Goal: Task Accomplishment & Management: Manage account settings

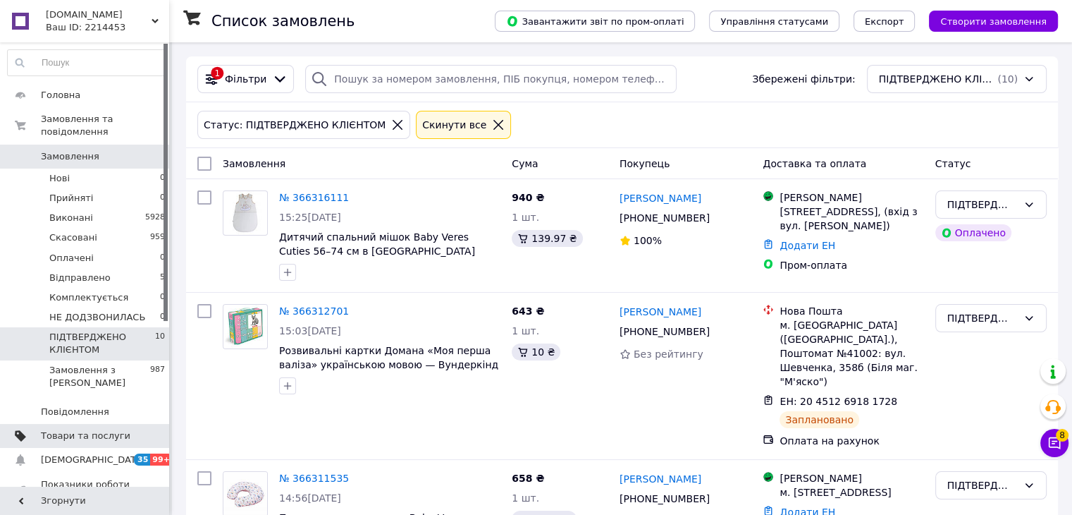
click at [118, 429] on span "Товари та послуги" at bounding box center [86, 435] width 90 height 13
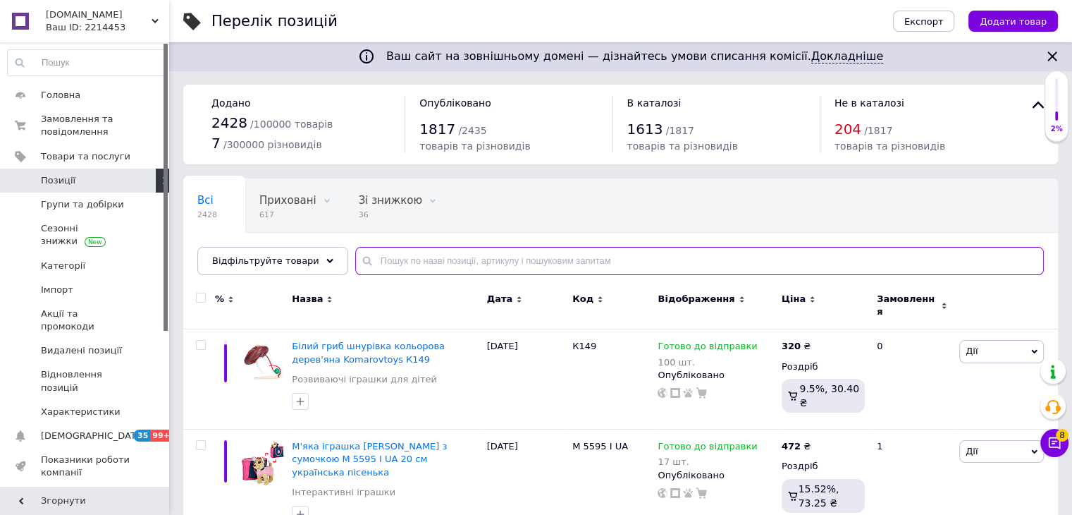
click at [409, 253] on input "text" at bounding box center [699, 261] width 689 height 28
paste input "222.05"
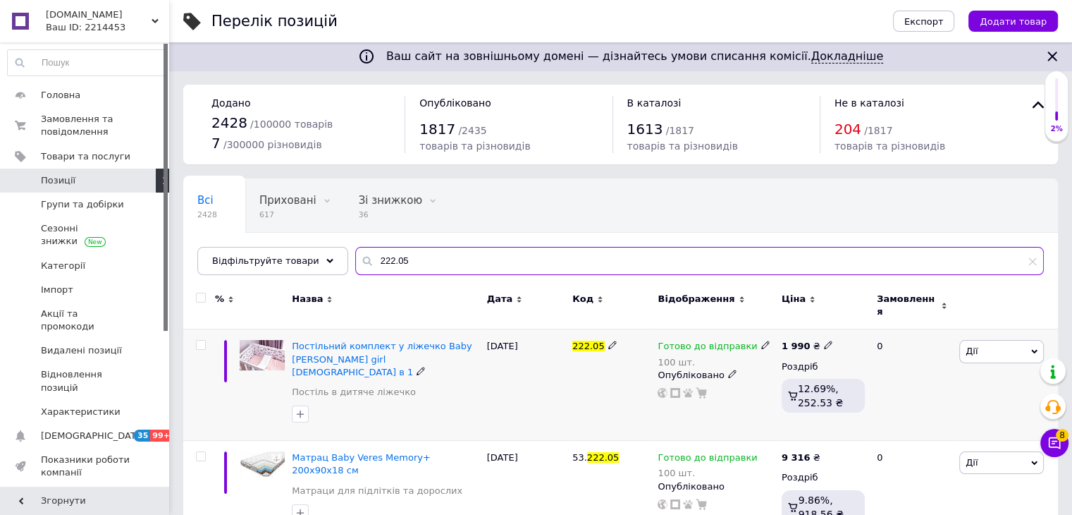
type input "222.05"
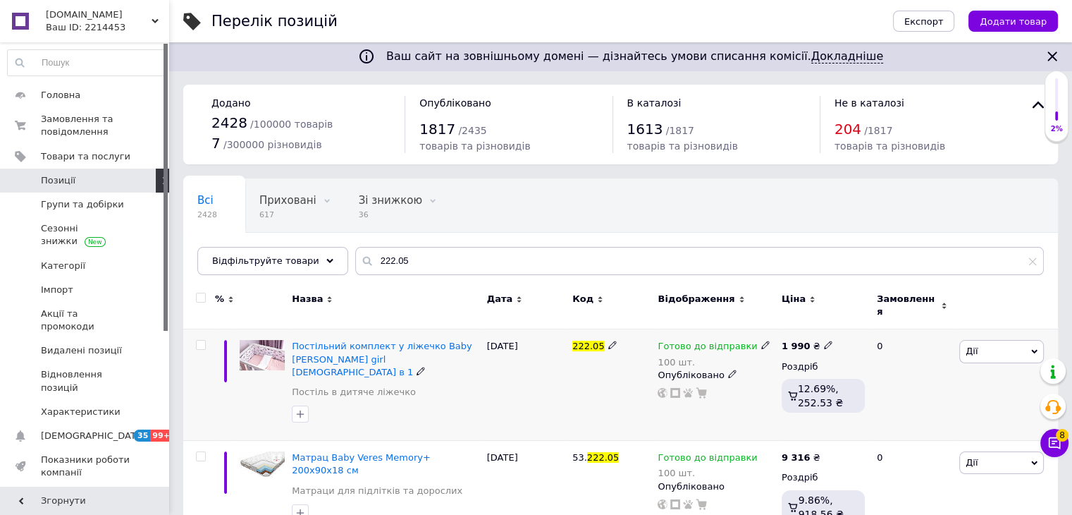
click at [761, 341] on icon at bounding box center [765, 345] width 8 height 8
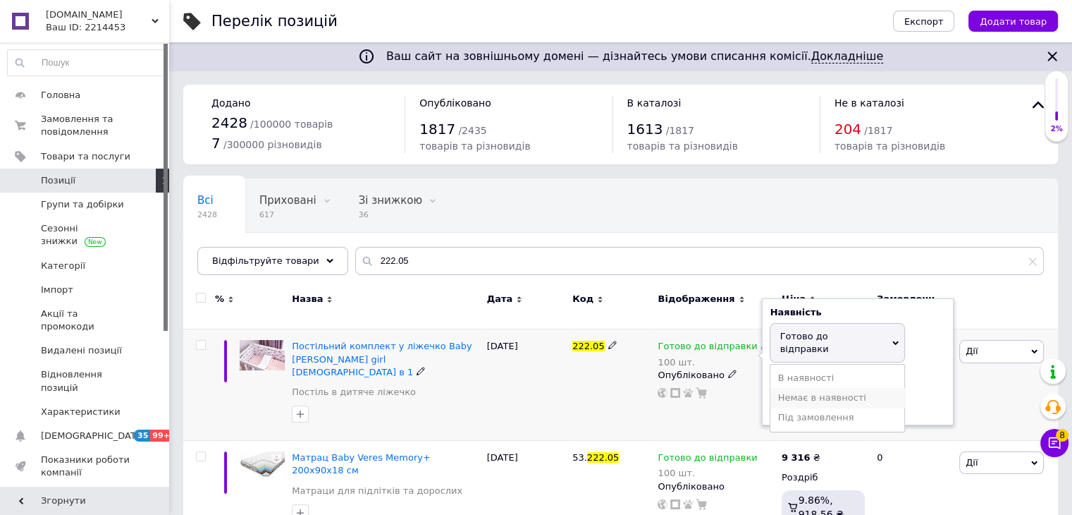
click at [799, 388] on li "Немає в наявності" at bounding box center [838, 398] width 134 height 20
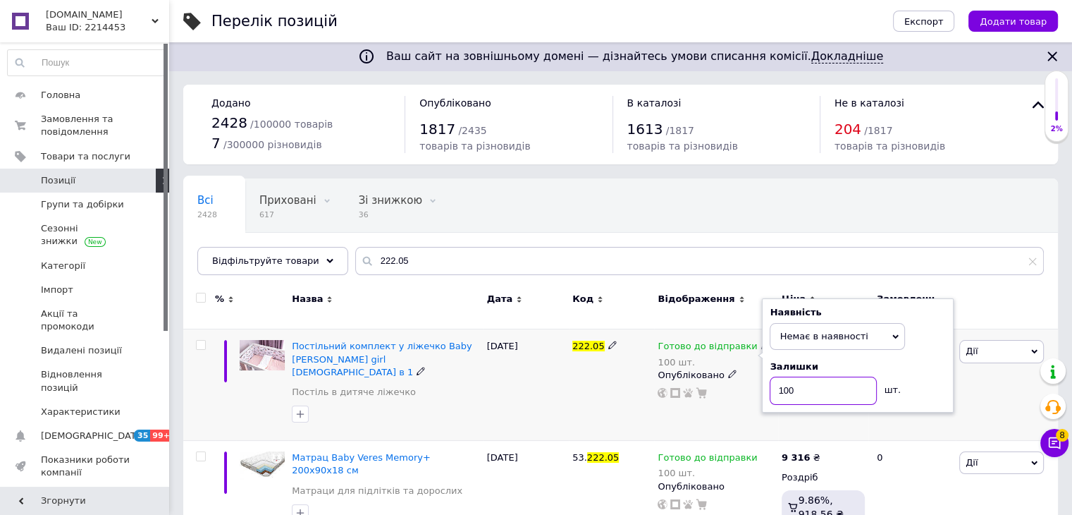
click at [799, 376] on input "100" at bounding box center [823, 390] width 107 height 28
type input "1"
type input "0"
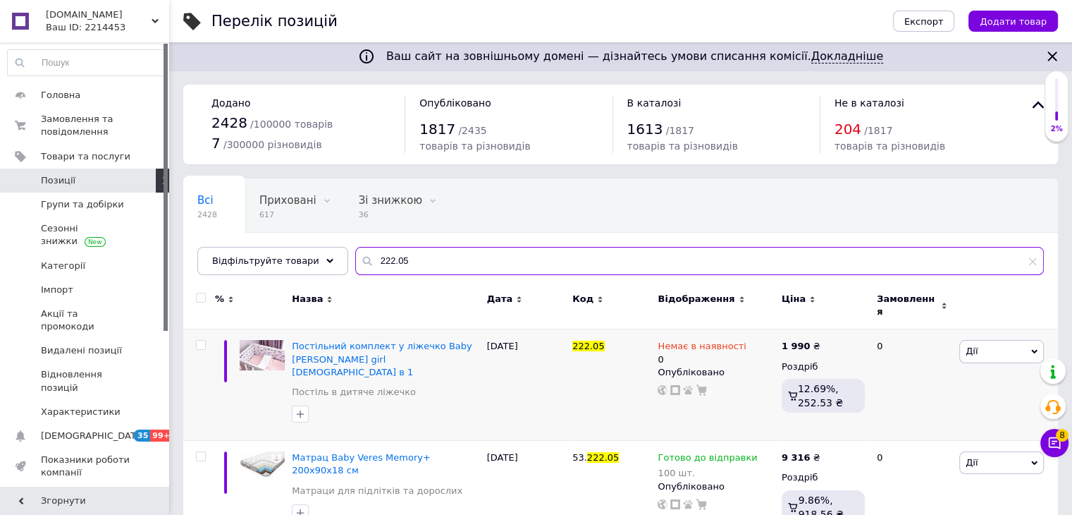
drag, startPoint x: 404, startPoint y: 255, endPoint x: 334, endPoint y: 245, distance: 70.6
click at [334, 245] on div "Всі 2428 Приховані 617 Видалити Редагувати Зі знижкою 36 Видалити Редагувати Оп…" at bounding box center [620, 226] width 875 height 97
paste input "222.06"
type input "222.06"
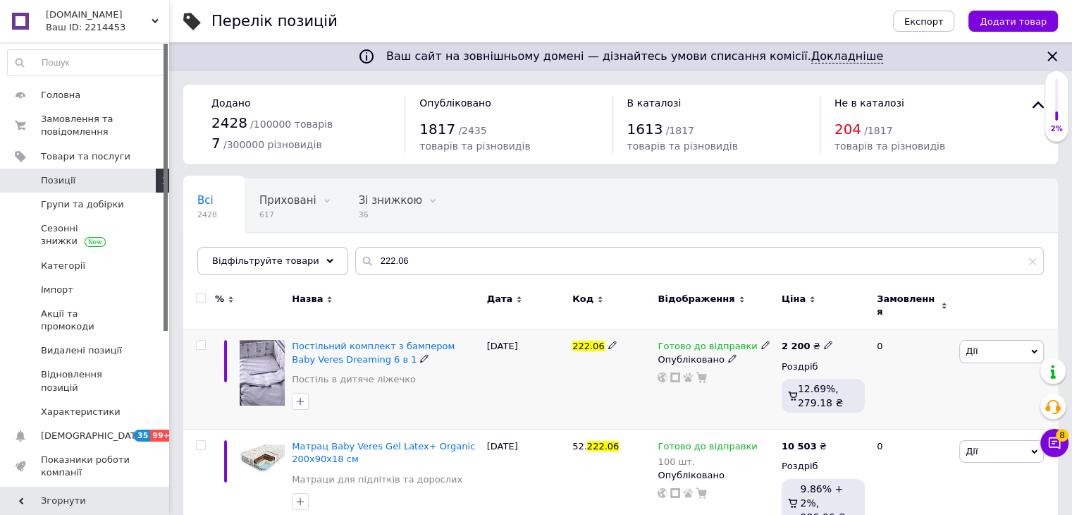
click at [761, 341] on icon at bounding box center [765, 345] width 8 height 8
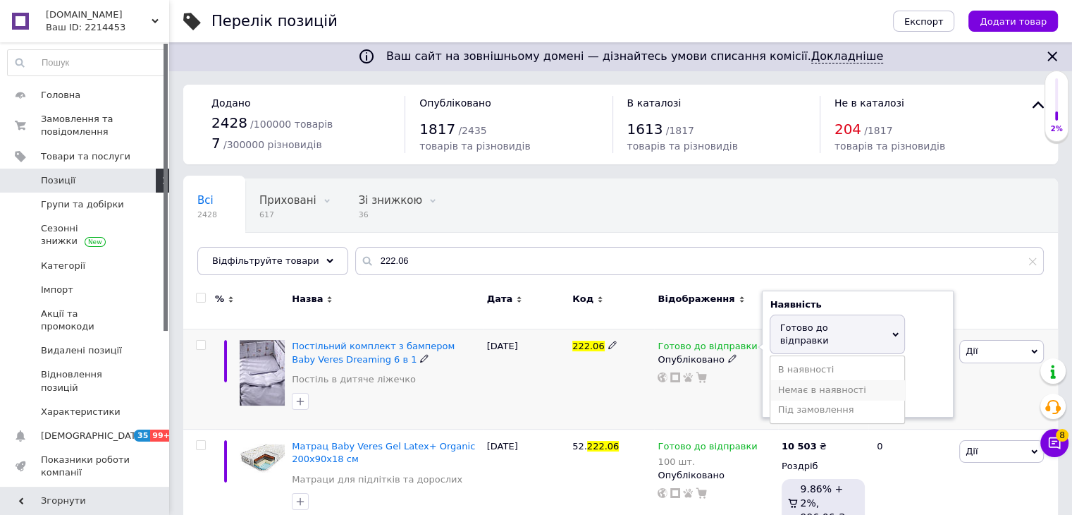
click at [797, 380] on li "Немає в наявності" at bounding box center [838, 390] width 134 height 20
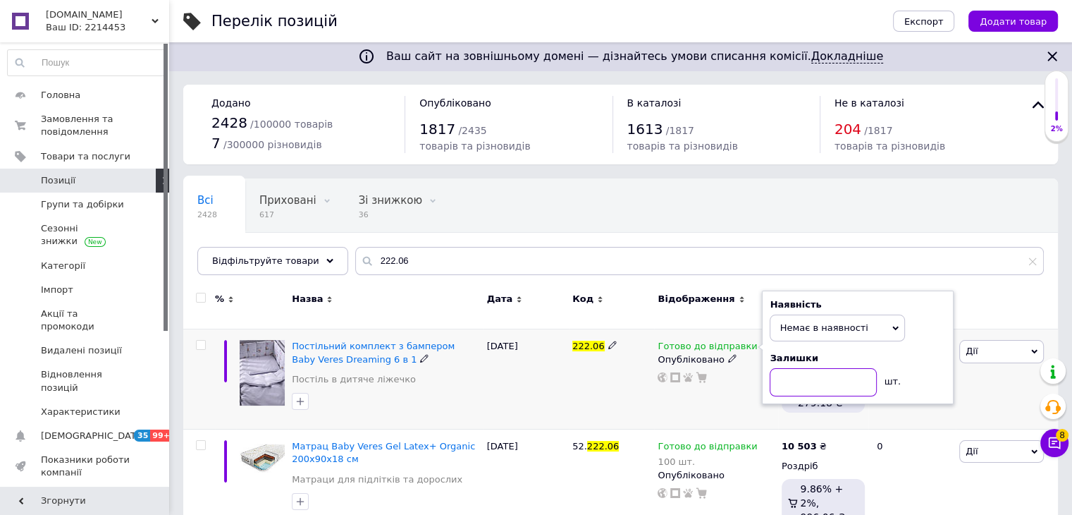
click at [797, 368] on input at bounding box center [823, 382] width 107 height 28
type input "0"
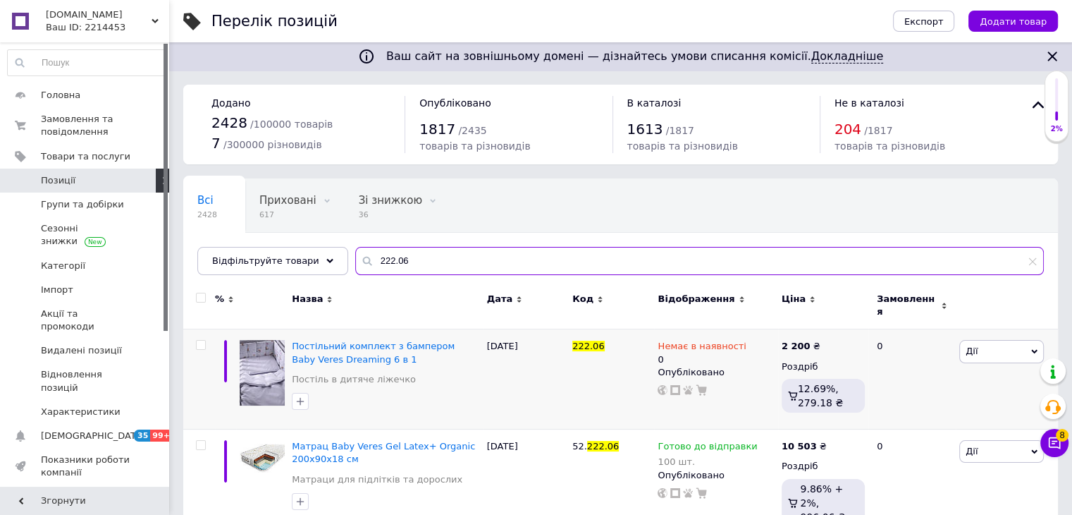
drag, startPoint x: 395, startPoint y: 254, endPoint x: 345, endPoint y: 247, distance: 50.5
click at [355, 247] on input "222.06" at bounding box center [699, 261] width 689 height 28
paste input "2"
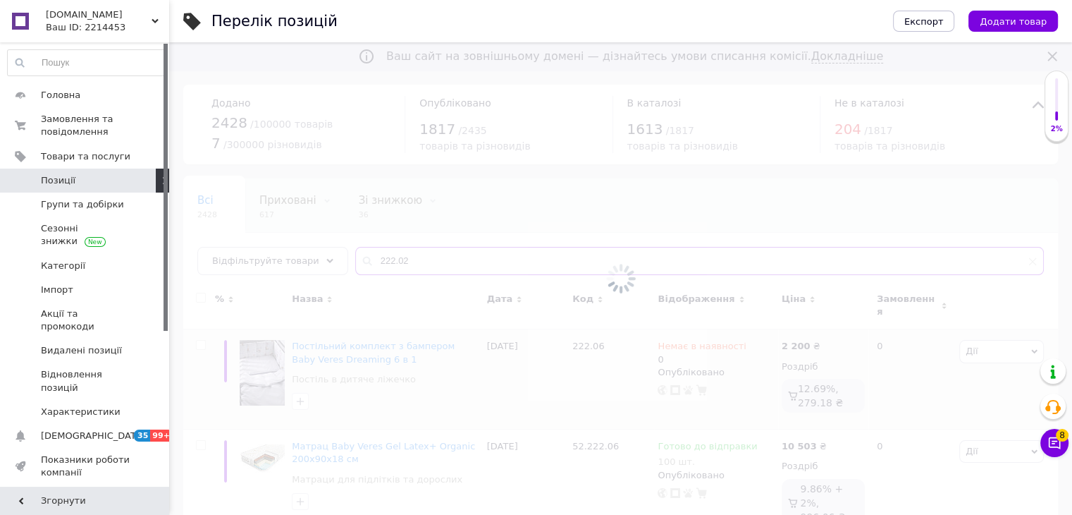
type input "222.02"
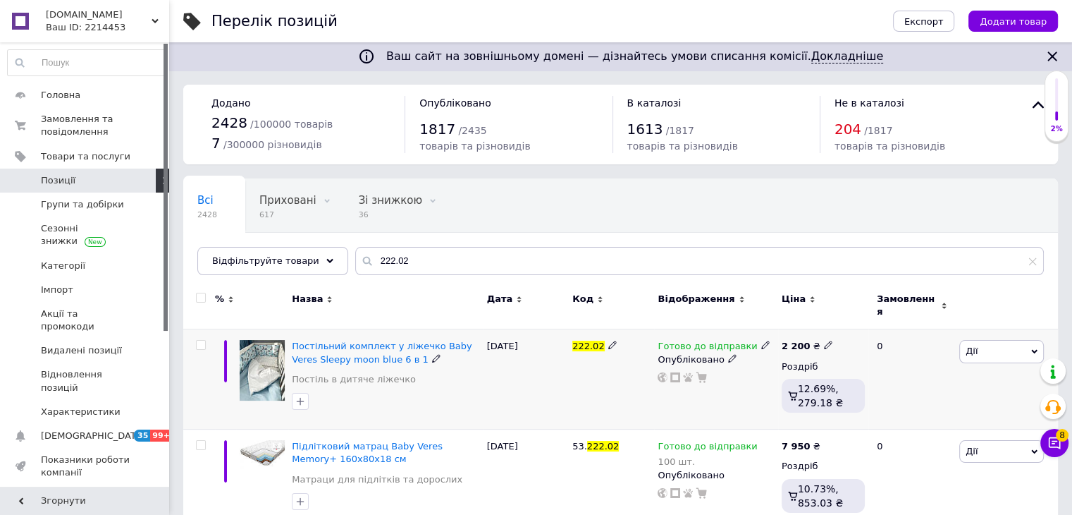
click at [761, 341] on icon at bounding box center [765, 345] width 8 height 8
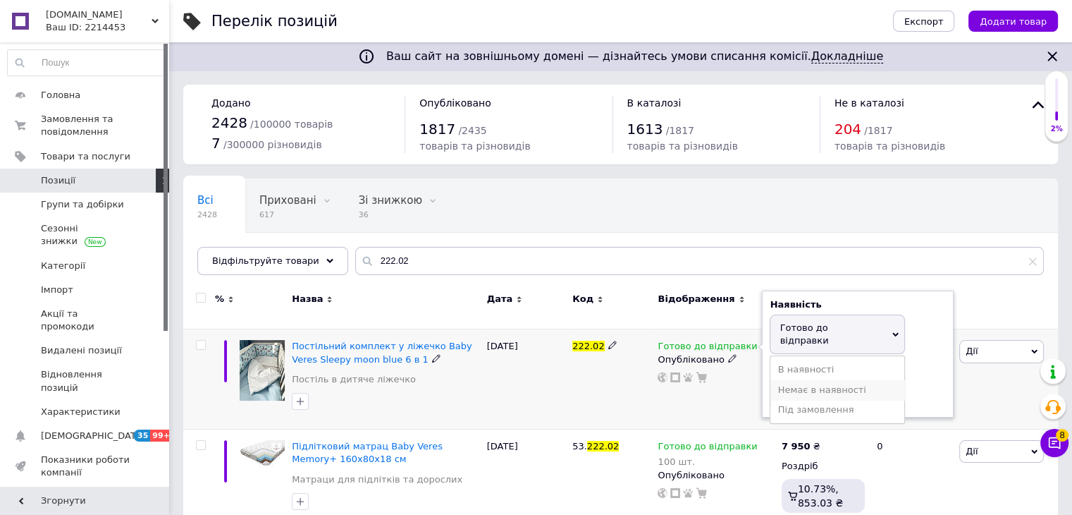
click at [794, 380] on li "Немає в наявності" at bounding box center [838, 390] width 134 height 20
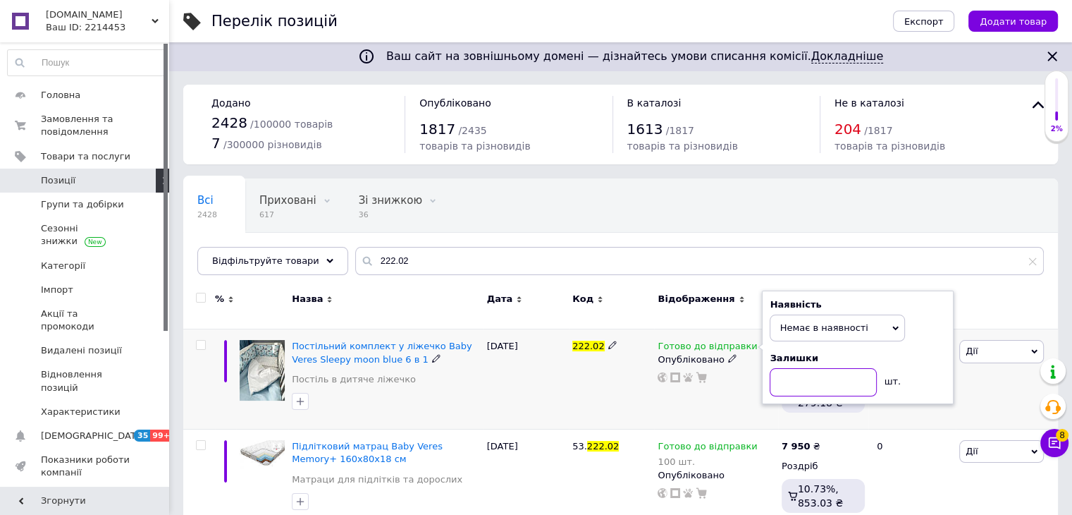
click at [797, 368] on input at bounding box center [823, 382] width 107 height 28
type input "0"
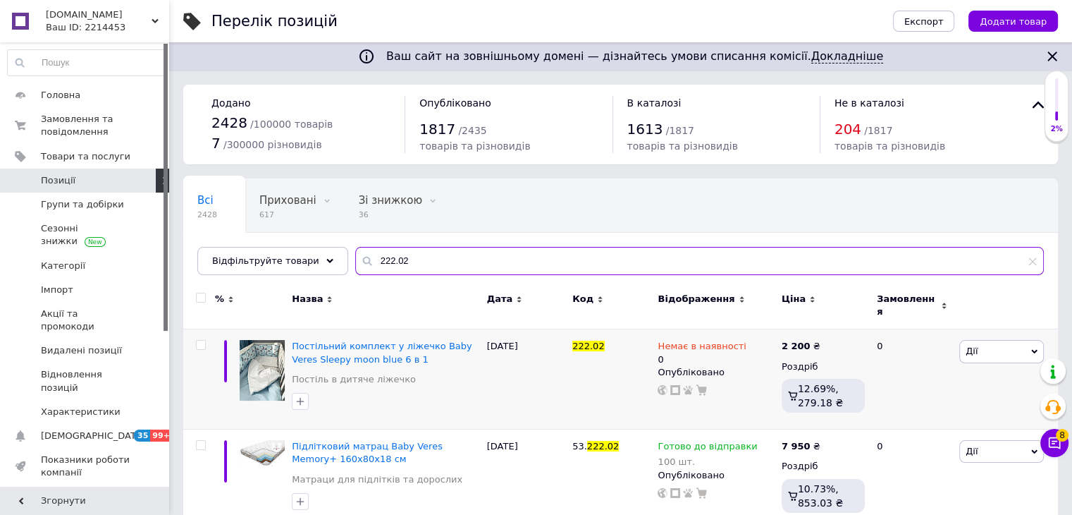
drag, startPoint x: 403, startPoint y: 263, endPoint x: 296, endPoint y: 243, distance: 108.4
click at [296, 243] on div "Всі 2428 Приховані 617 Видалити Редагувати Зі знижкою 36 Видалити Редагувати Оп…" at bounding box center [620, 226] width 875 height 97
paste input "154.01.1"
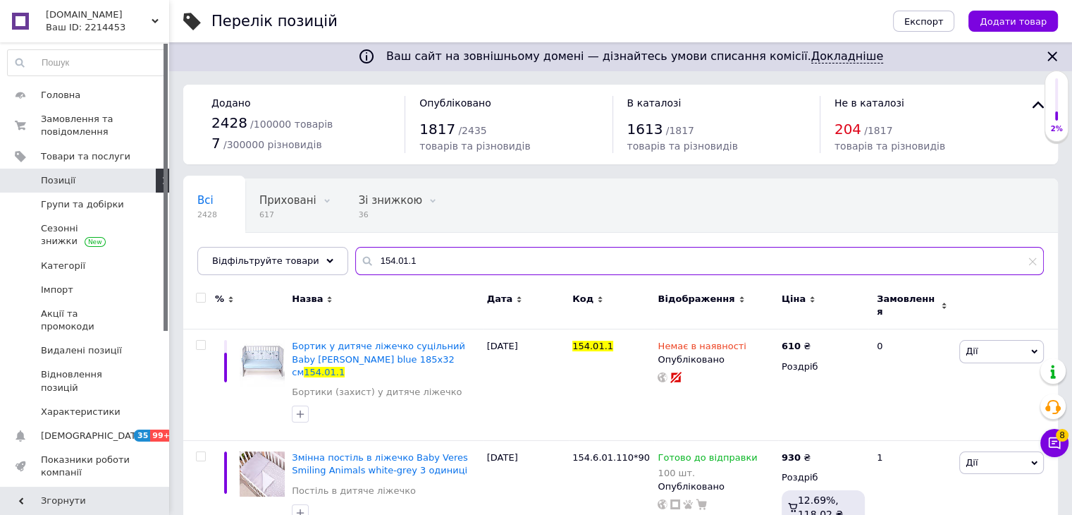
drag, startPoint x: 407, startPoint y: 257, endPoint x: 328, endPoint y: 243, distance: 80.2
click at [328, 243] on div "Всі 2428 Приховані 617 Видалити Редагувати Зі знижкою 36 Видалити Редагувати Оп…" at bounding box center [620, 226] width 875 height 97
paste input "25.06.0"
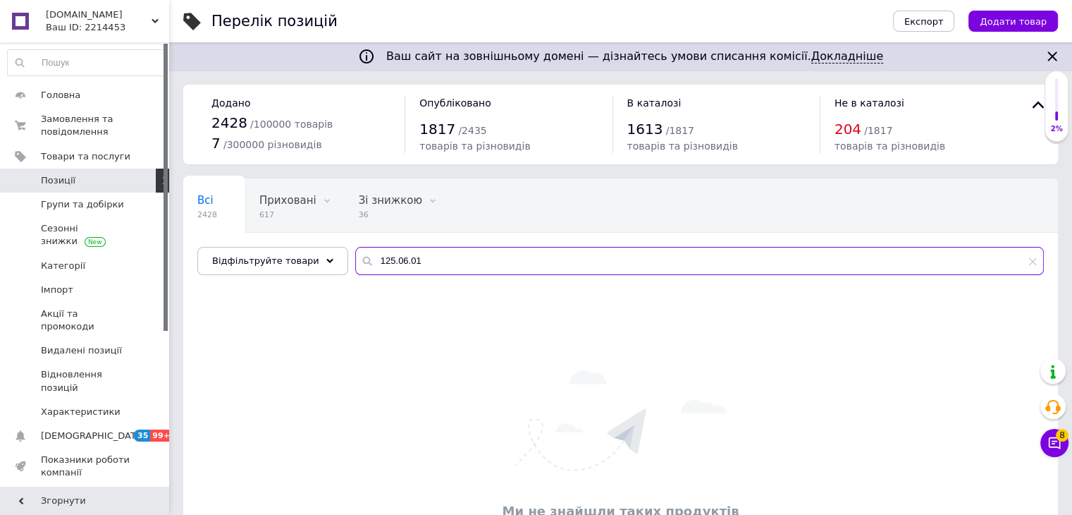
drag, startPoint x: 412, startPoint y: 260, endPoint x: 357, endPoint y: 262, distance: 55.7
click at [357, 262] on input "125.06.01" at bounding box center [699, 261] width 689 height 28
paste input "219.04"
drag, startPoint x: 405, startPoint y: 264, endPoint x: 247, endPoint y: 238, distance: 160.1
click at [247, 238] on div "Всі 2428 Приховані 617 Видалити Редагувати Зі знижкою 36 Видалити Редагувати Оп…" at bounding box center [620, 226] width 875 height 97
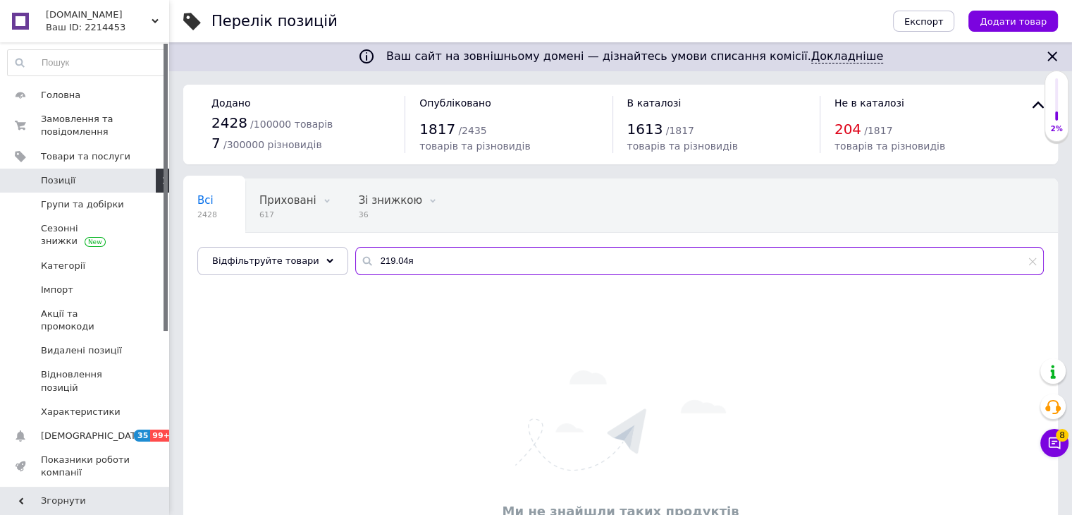
paste input "154.7.09"
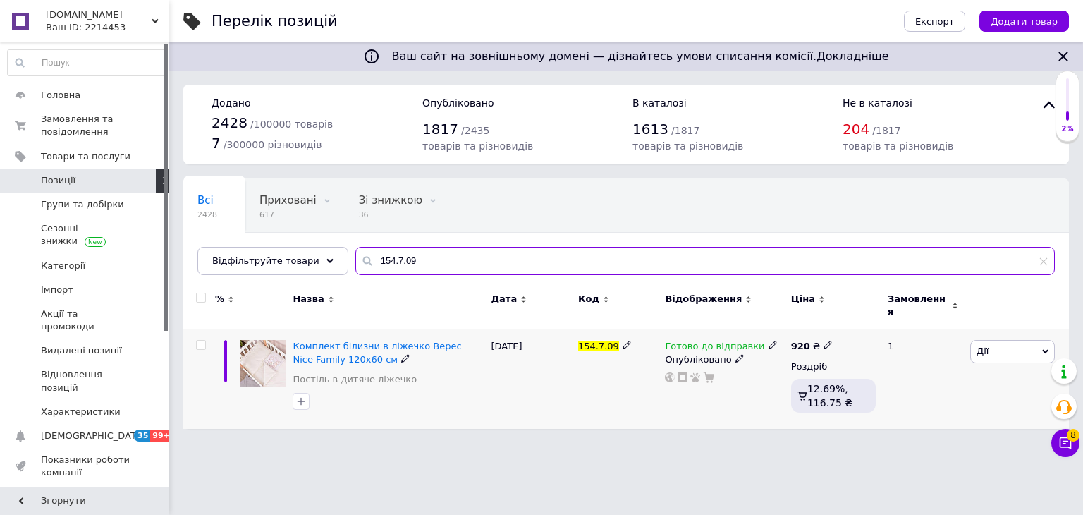
type input "154.7.09"
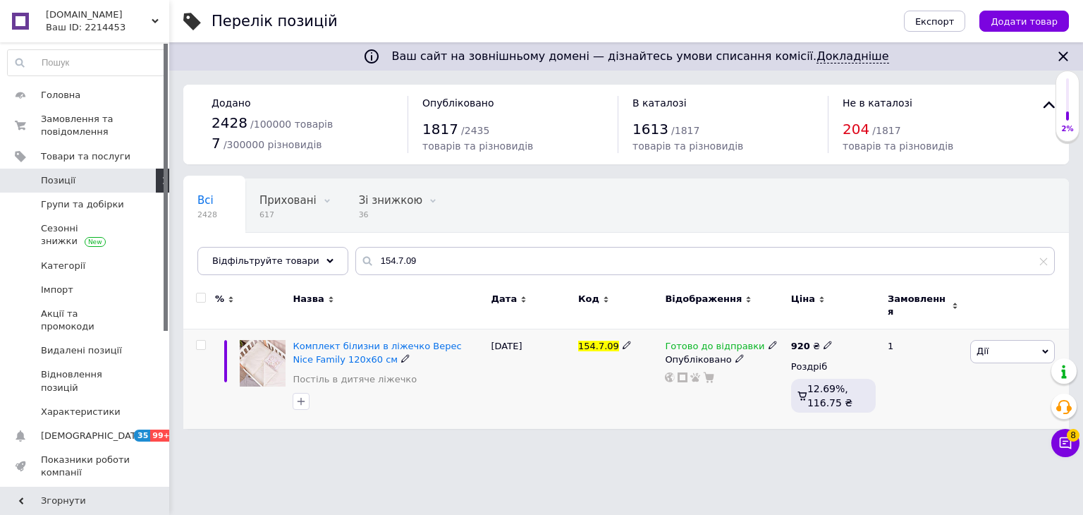
click at [761, 341] on div "Готово до відправки" at bounding box center [721, 346] width 112 height 13
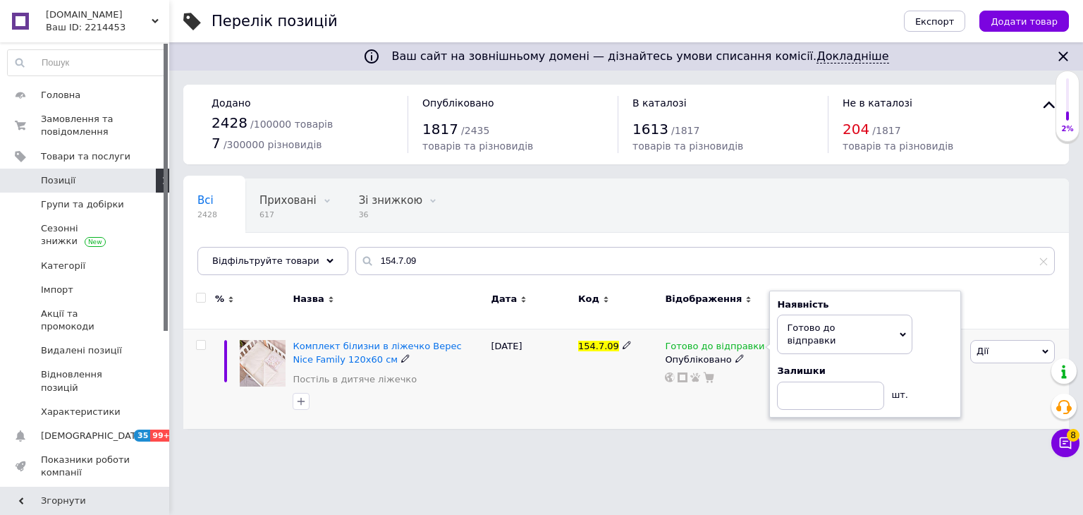
click at [768, 341] on icon at bounding box center [772, 345] width 8 height 8
click at [728, 422] on div "Ваш сайт на зовнішньому домені — дізнайтесь умови списання комісії. Докладніше …" at bounding box center [626, 221] width 914 height 443
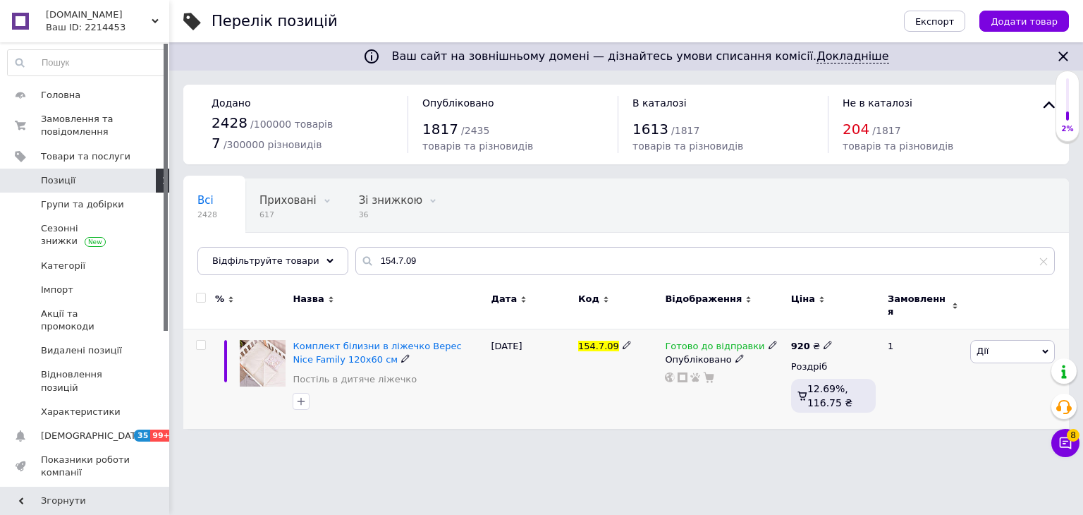
click at [768, 341] on use at bounding box center [772, 345] width 8 height 8
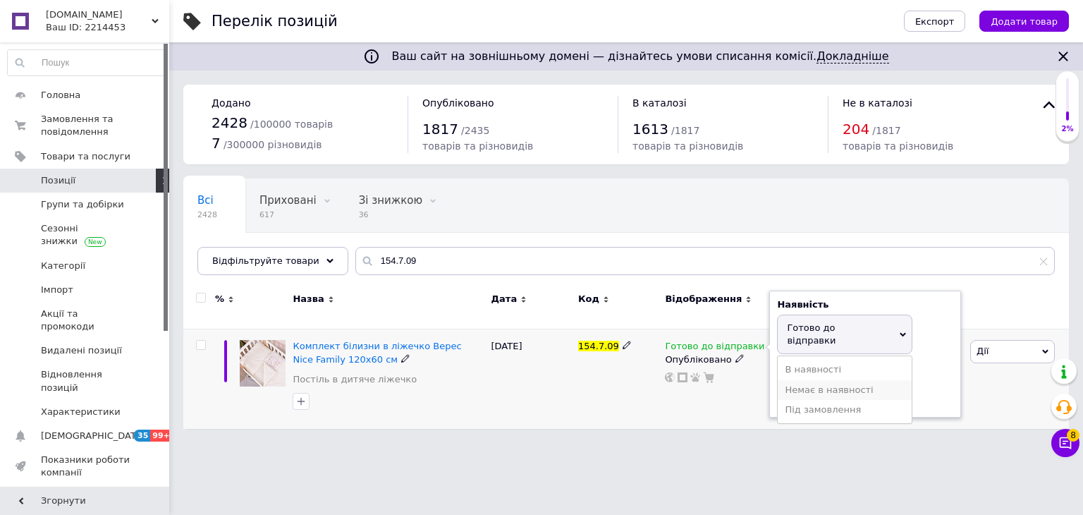
click at [801, 380] on li "Немає в наявності" at bounding box center [845, 390] width 134 height 20
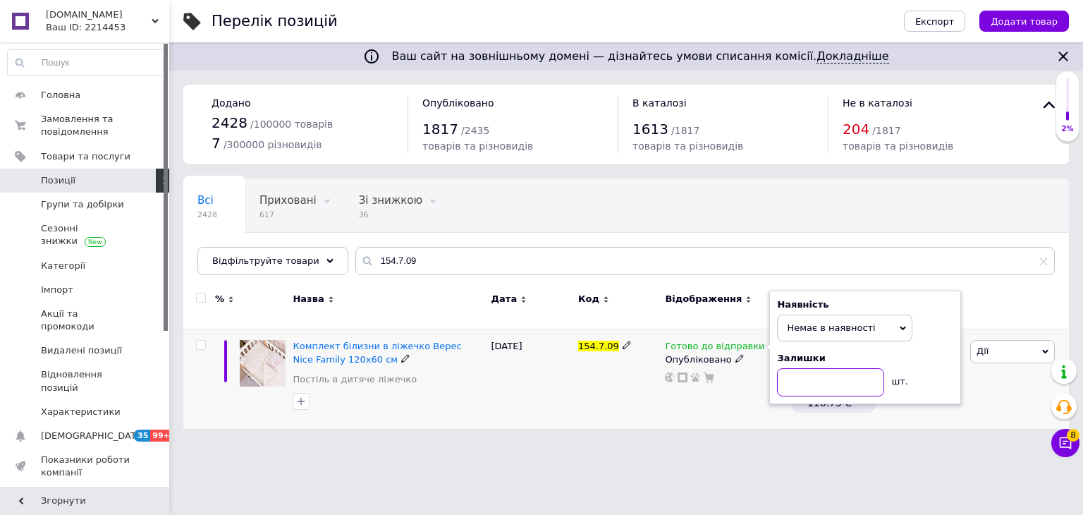
click at [801, 368] on input at bounding box center [830, 382] width 107 height 28
type input "0"
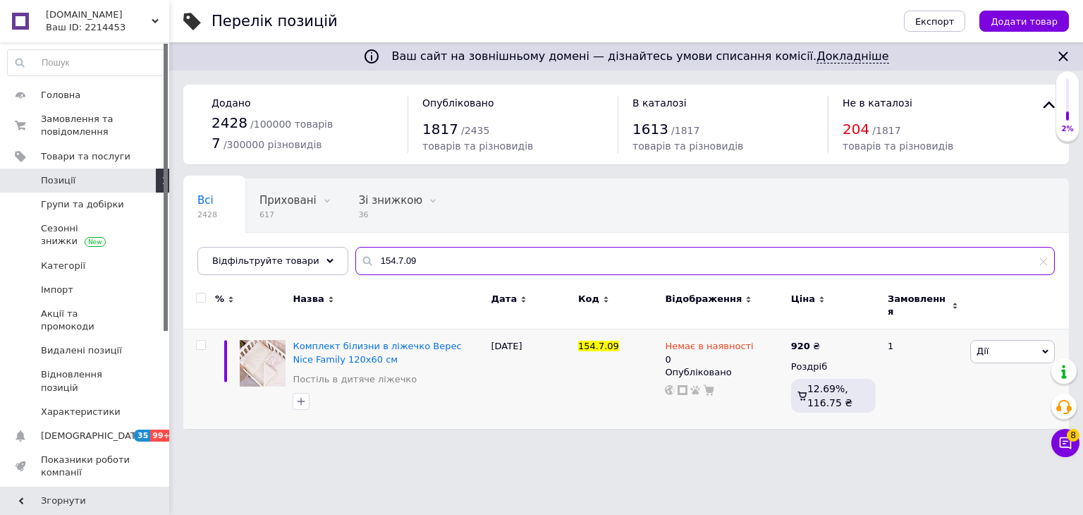
drag, startPoint x: 404, startPoint y: 260, endPoint x: 243, endPoint y: 241, distance: 162.6
click at [243, 241] on div "Всі 2428 Приховані 617 Видалити Редагувати Зі знижкою 36 Видалити Редагувати Оп…" at bounding box center [625, 226] width 885 height 97
paste input "216.14"
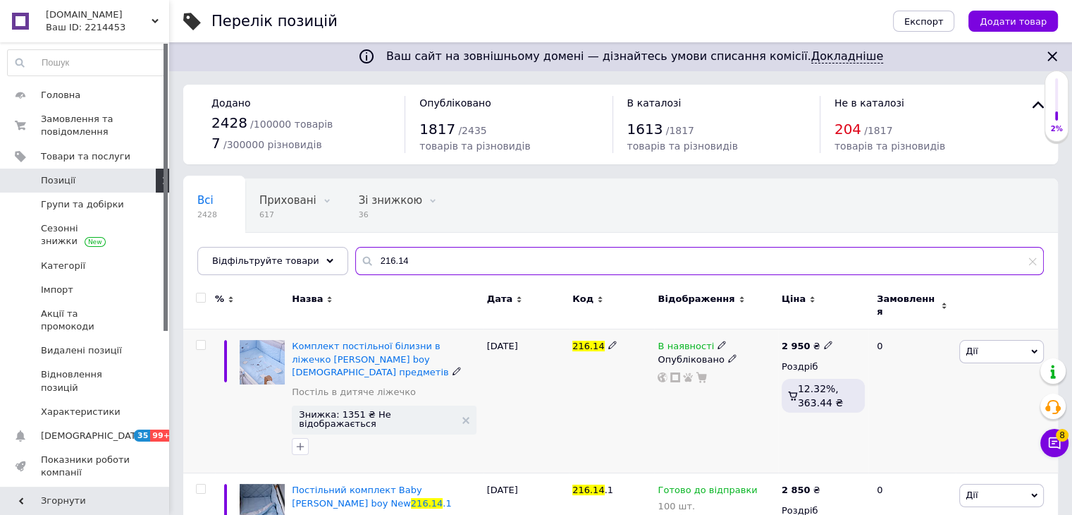
type input "216.14"
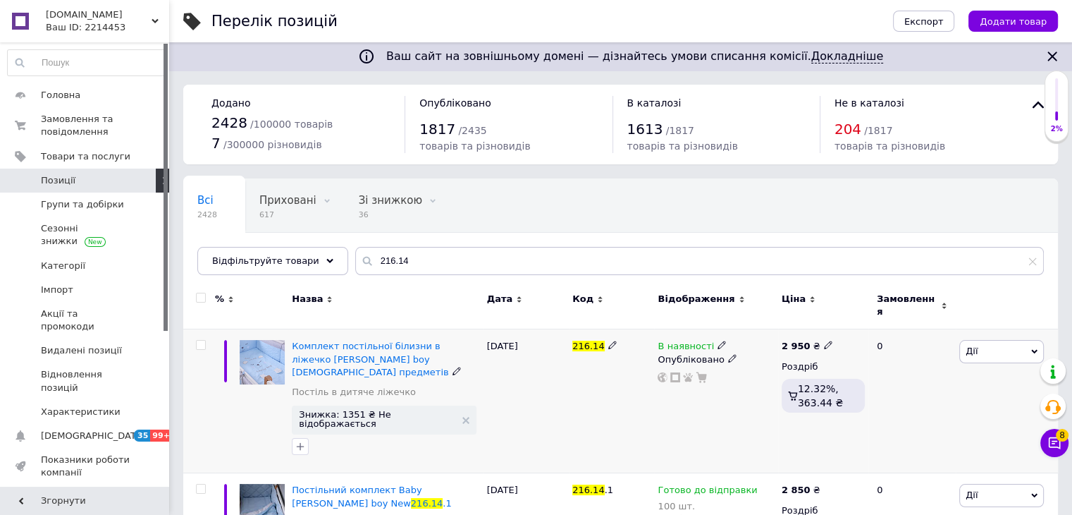
click at [718, 341] on icon at bounding box center [722, 345] width 8 height 8
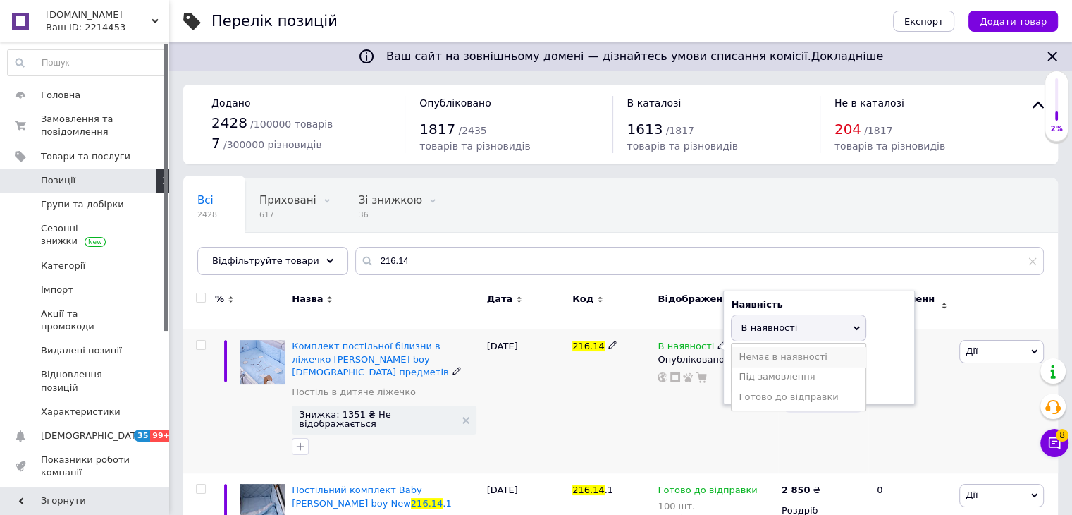
click at [773, 352] on li "Немає в наявності" at bounding box center [799, 357] width 134 height 20
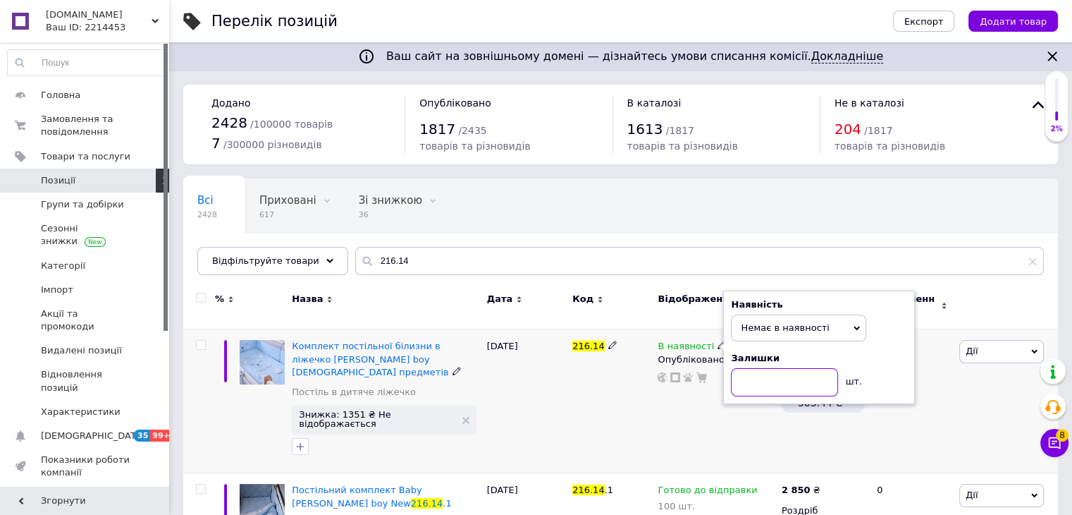
click at [776, 372] on input at bounding box center [784, 382] width 107 height 28
type input "0"
